Goal: Find specific page/section: Find specific page/section

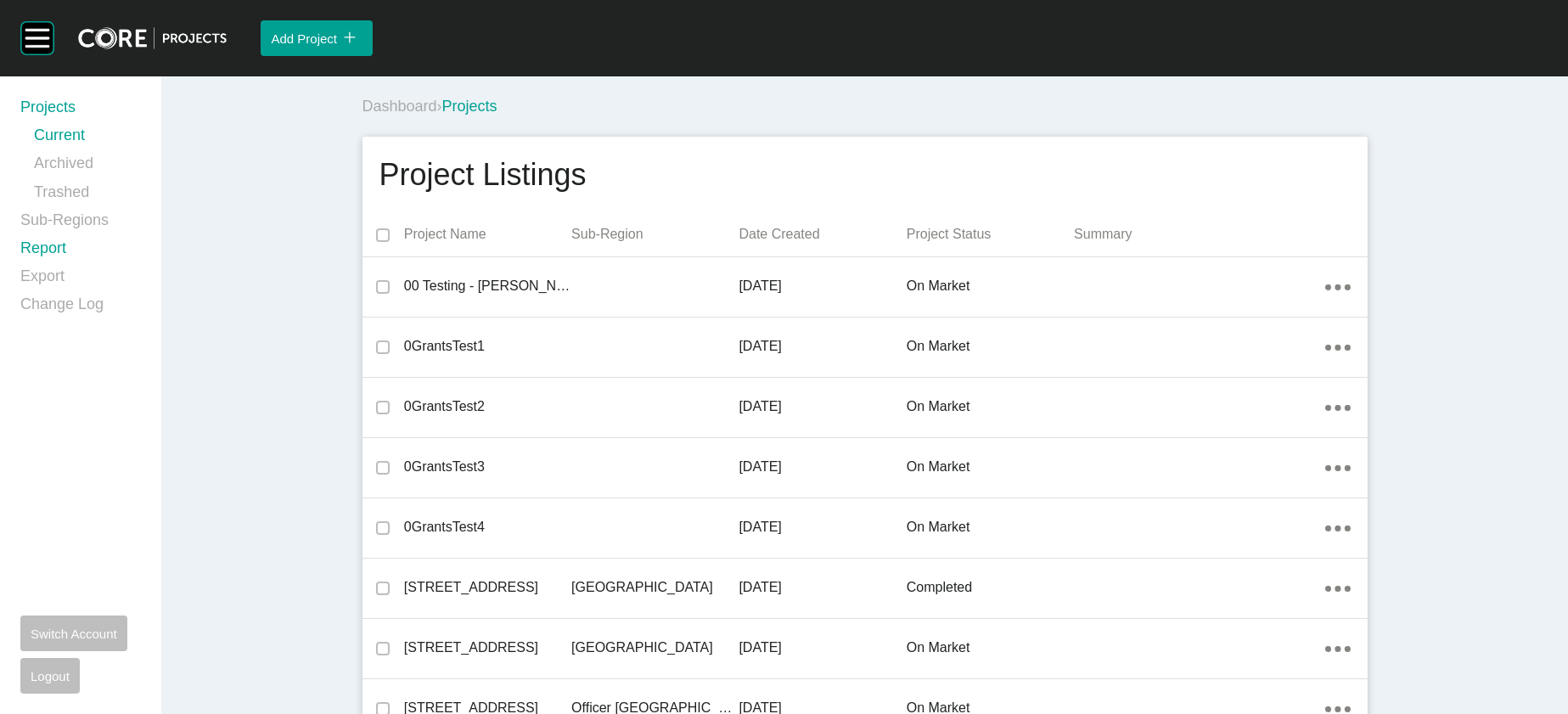
click at [55, 266] on link "Report" at bounding box center [81, 252] width 121 height 28
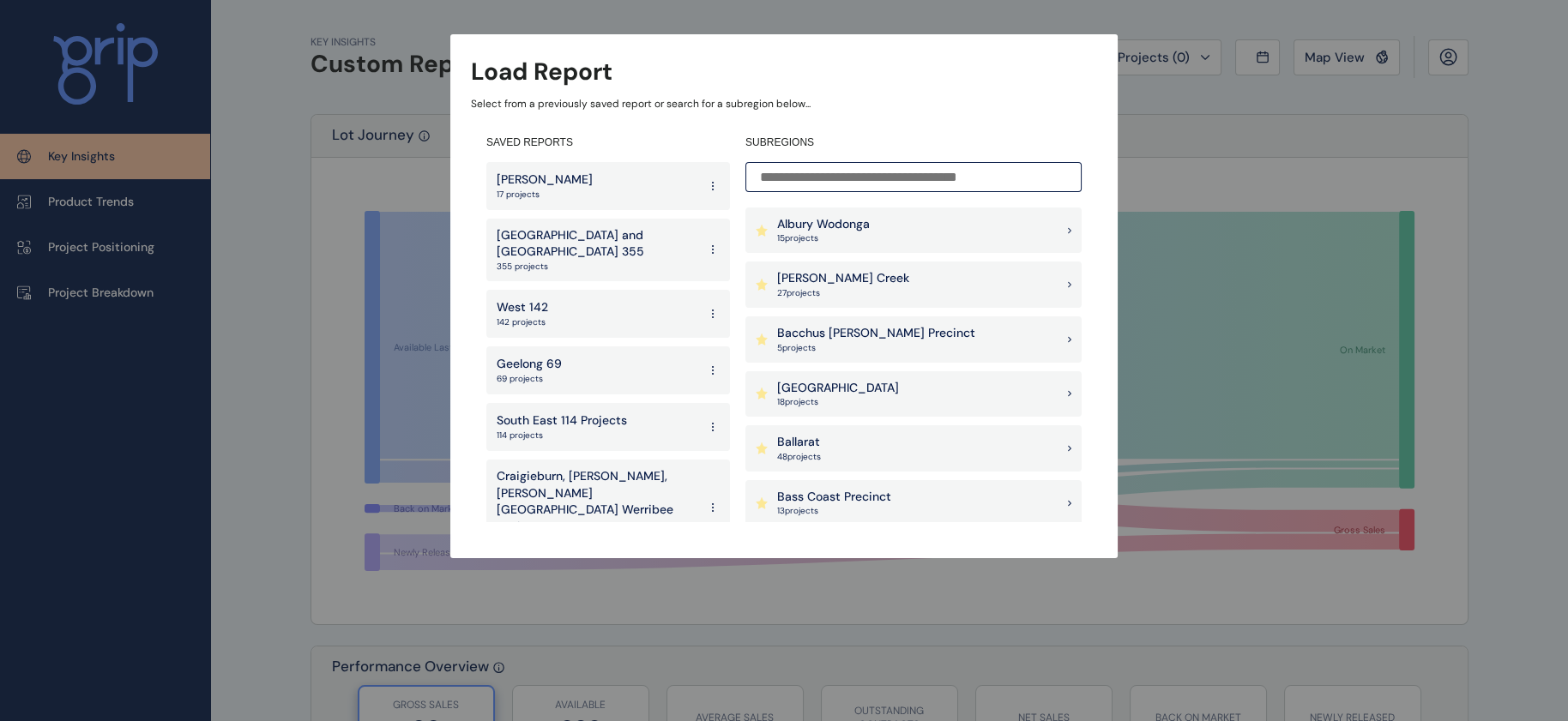
scroll to position [275, 0]
click at [921, 350] on div "Berwick South Precinct 13 project s" at bounding box center [913, 337] width 336 height 47
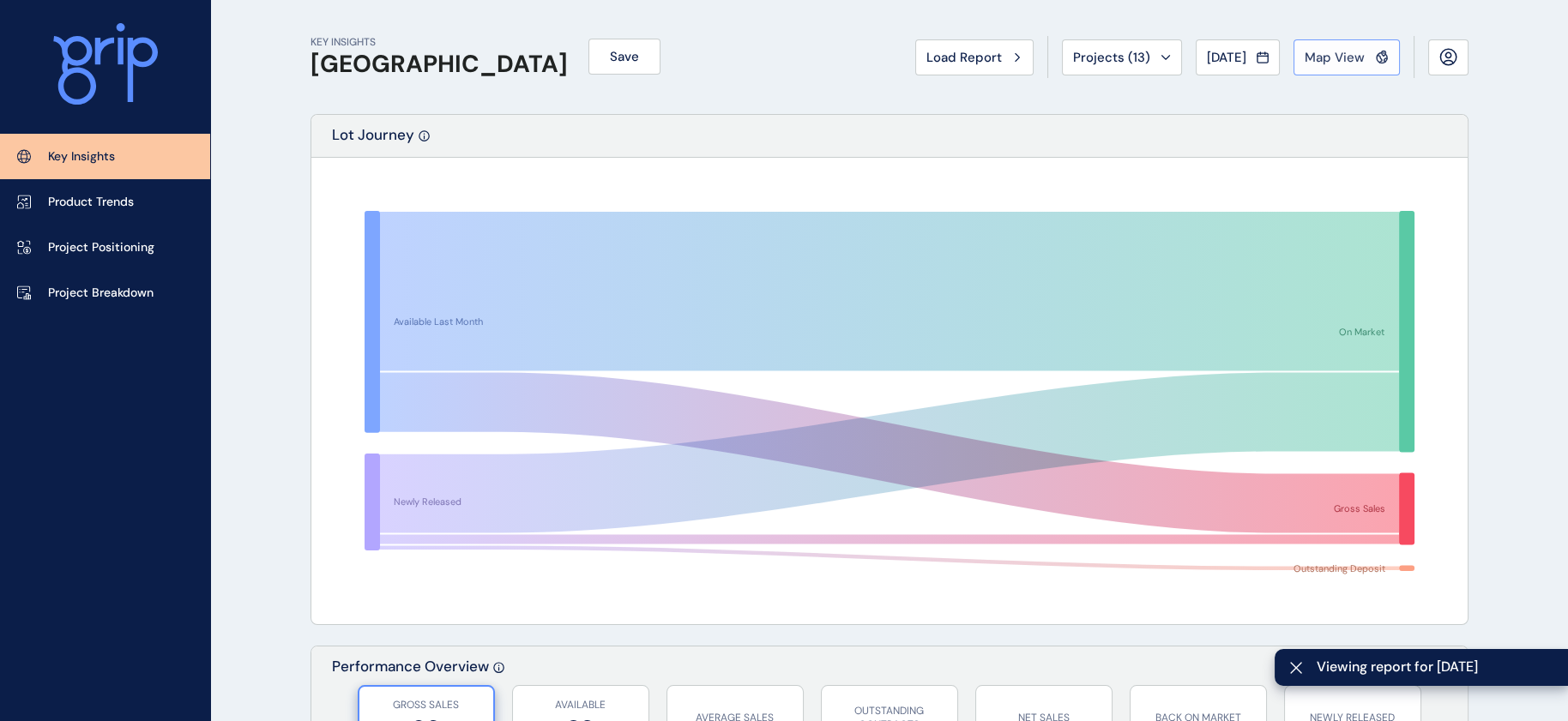
click at [1330, 65] on span "Map View" at bounding box center [1334, 57] width 60 height 17
